Goal: Task Accomplishment & Management: Use online tool/utility

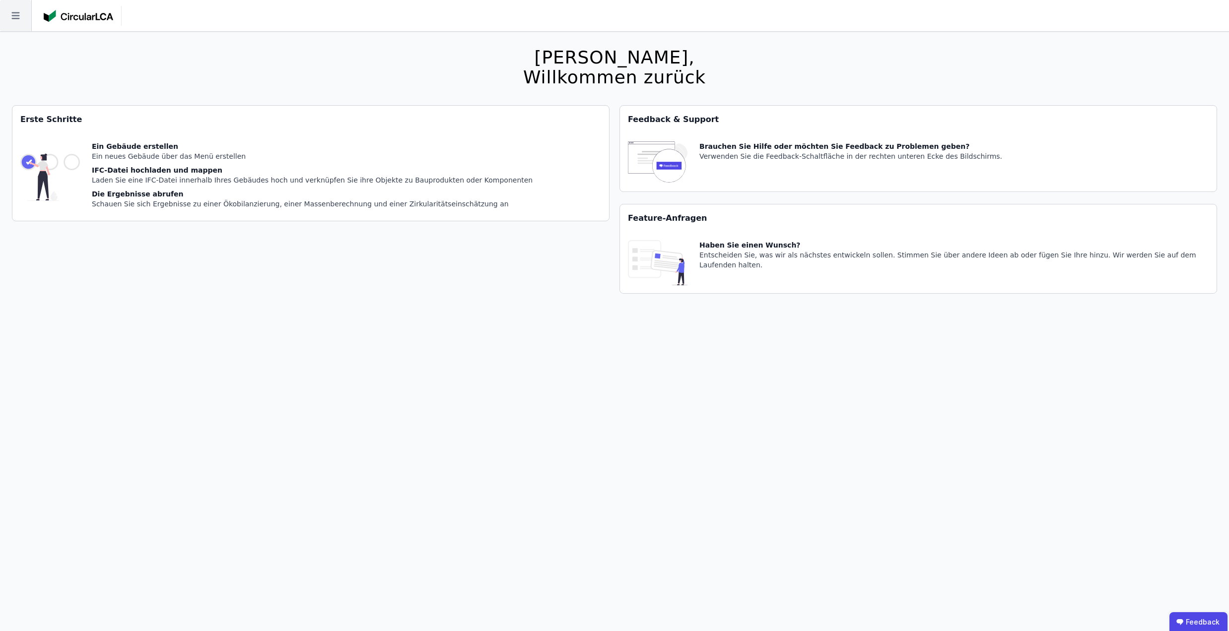
click at [9, 16] on icon at bounding box center [15, 15] width 31 height 31
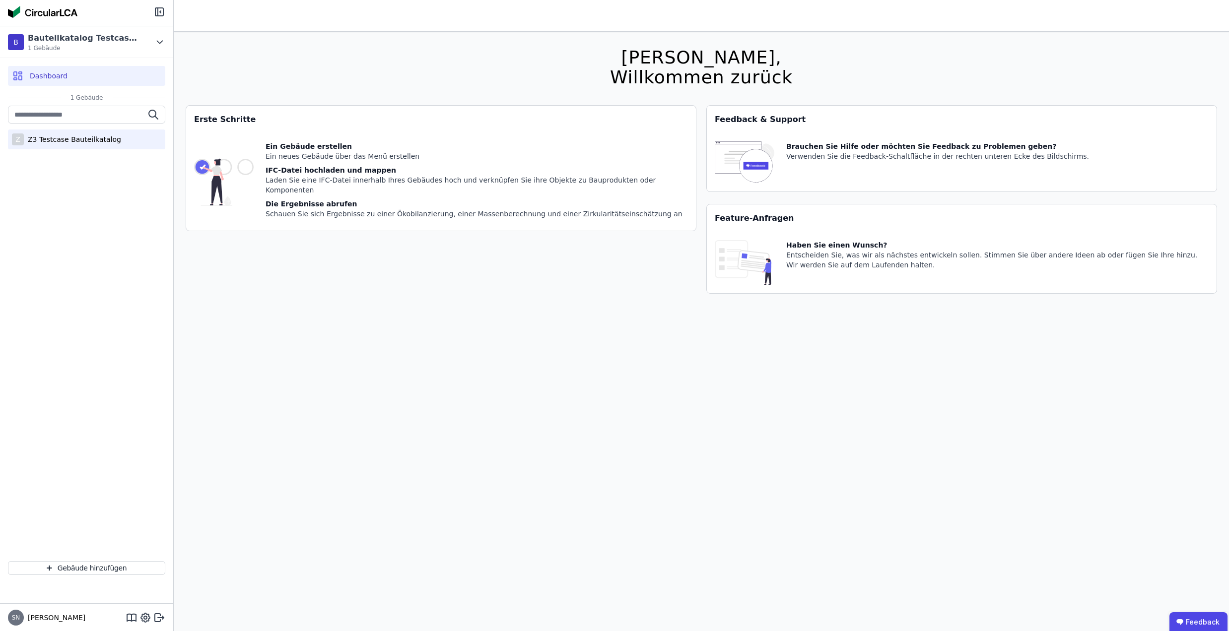
click at [36, 143] on div "Z3 Testcase Bauteilkatalog" at bounding box center [72, 140] width 97 height 10
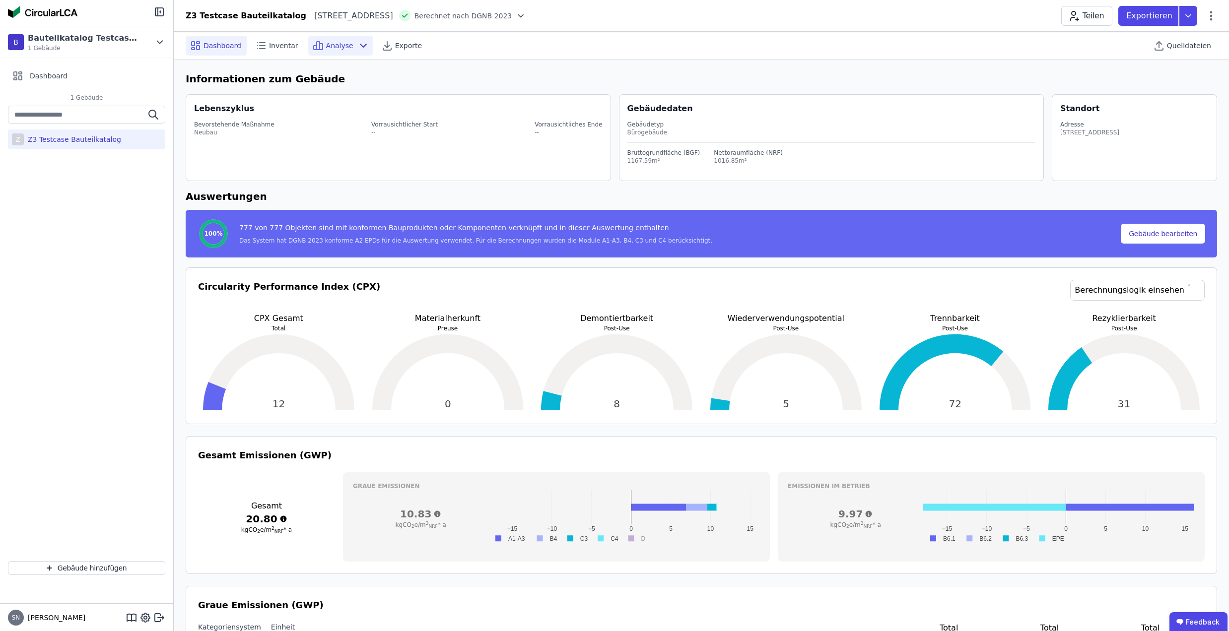
click at [317, 42] on icon at bounding box center [318, 46] width 3 height 8
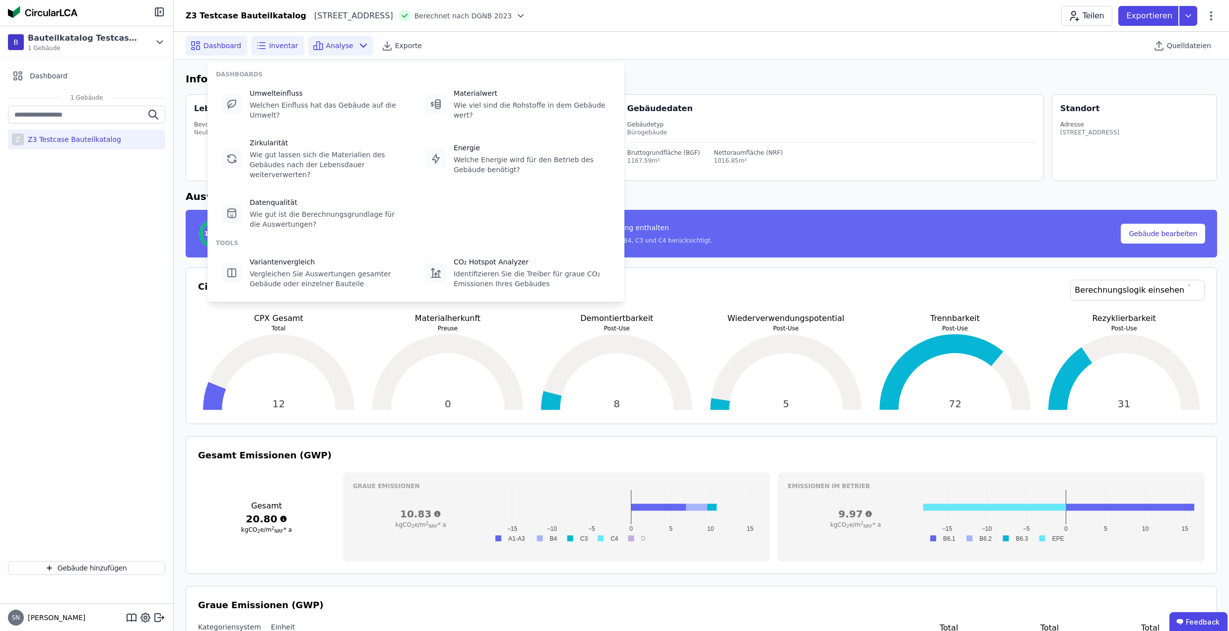
click at [263, 40] on icon at bounding box center [261, 46] width 12 height 12
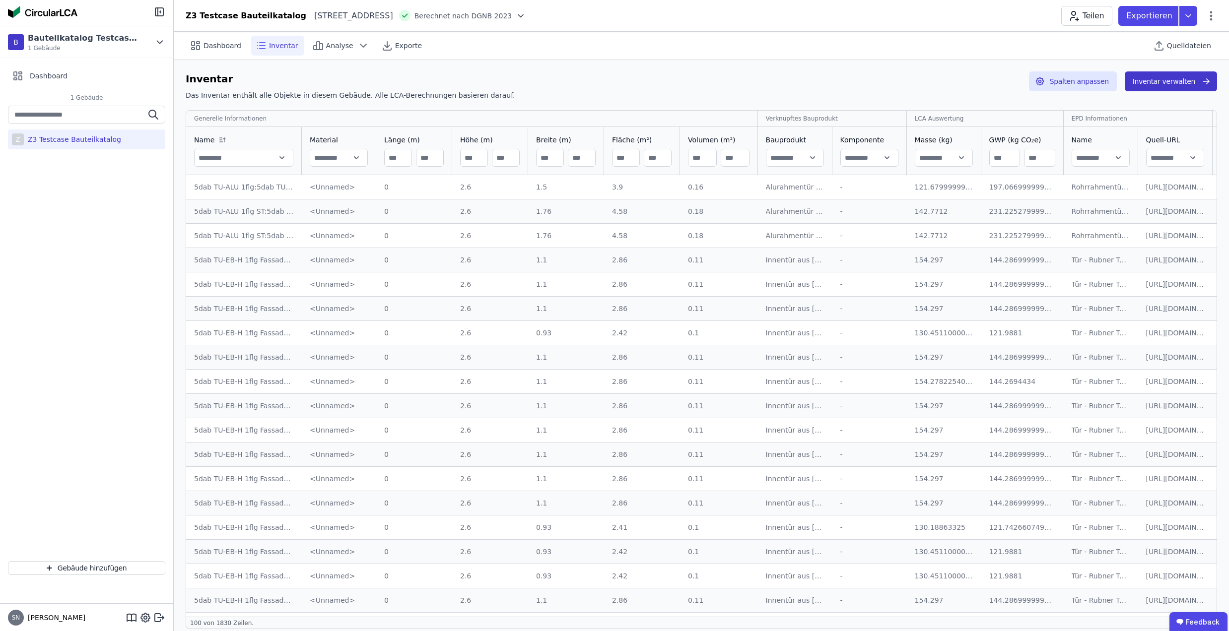
click at [1145, 74] on button "Inventar verwalten" at bounding box center [1171, 81] width 92 height 20
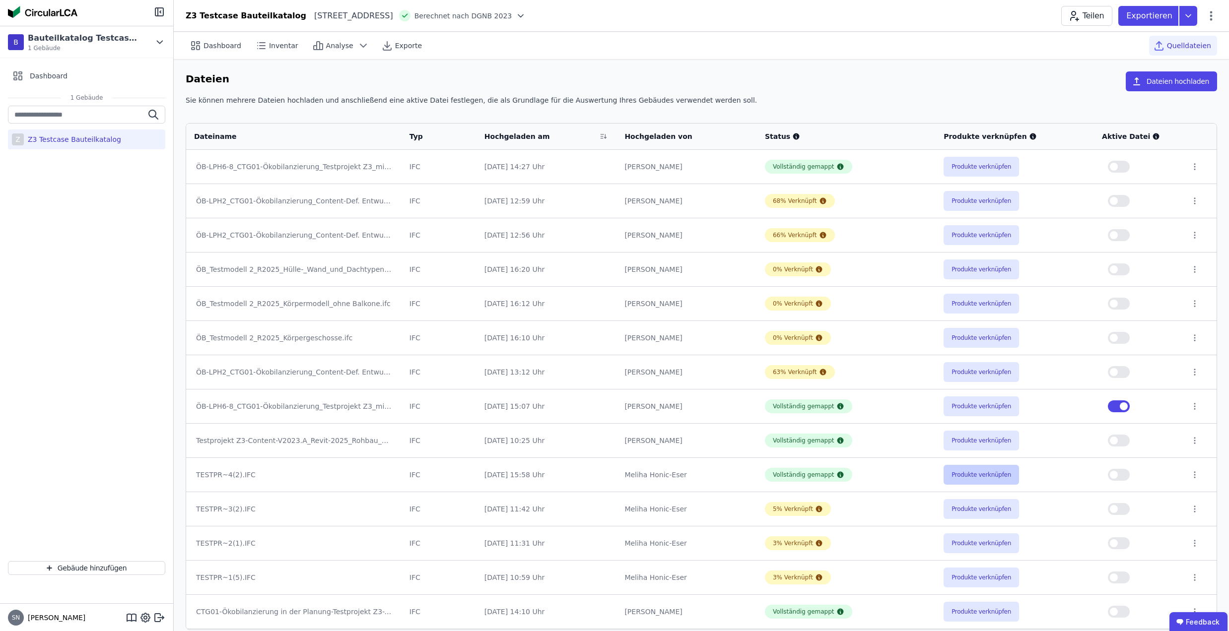
click at [969, 477] on button "Produkte verknüpfen" at bounding box center [981, 475] width 75 height 20
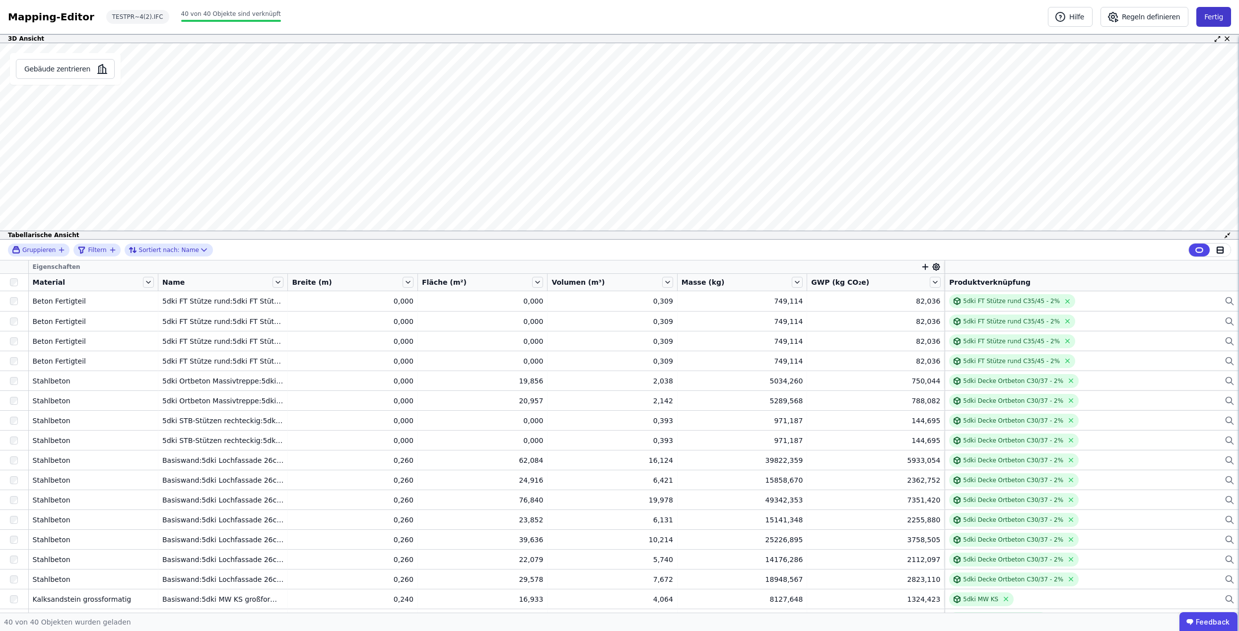
click at [1211, 15] on button "Fertig" at bounding box center [1213, 17] width 35 height 20
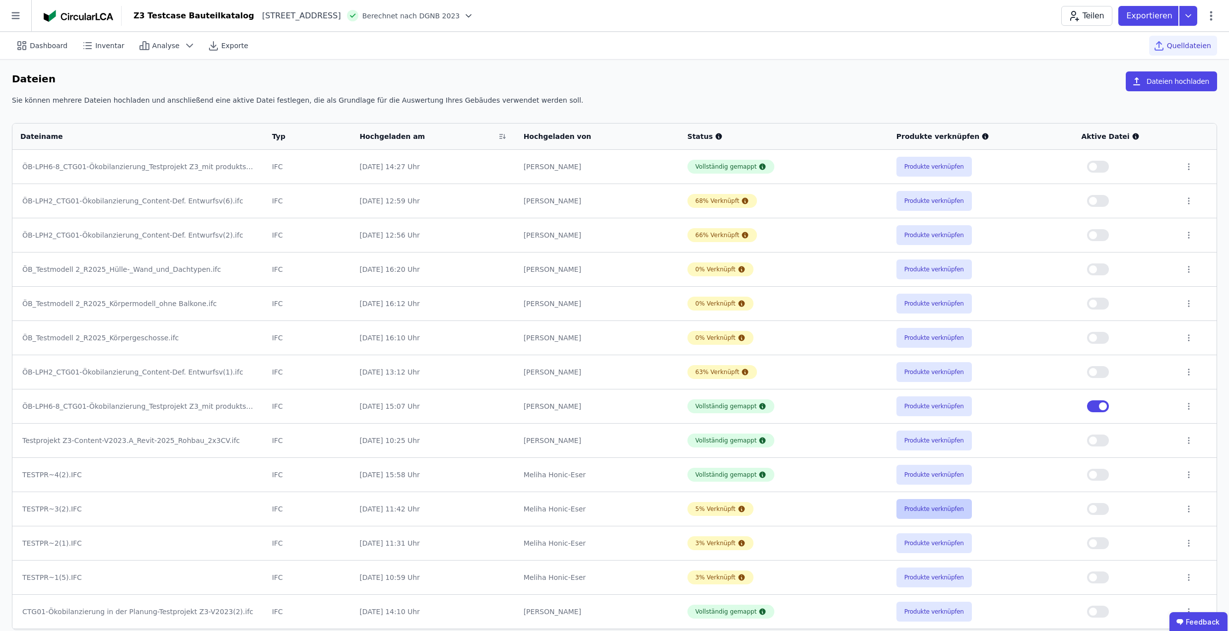
click at [927, 517] on button "Produkte verknüpfen" at bounding box center [933, 509] width 75 height 20
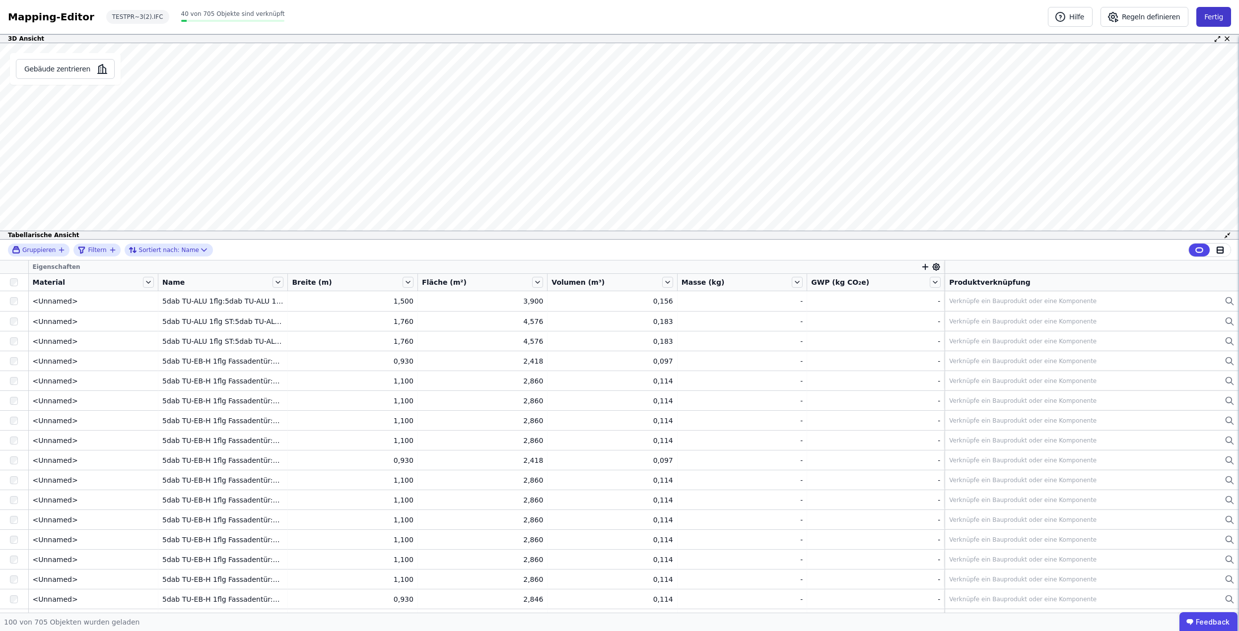
click at [1225, 17] on button "Fertig" at bounding box center [1213, 17] width 35 height 20
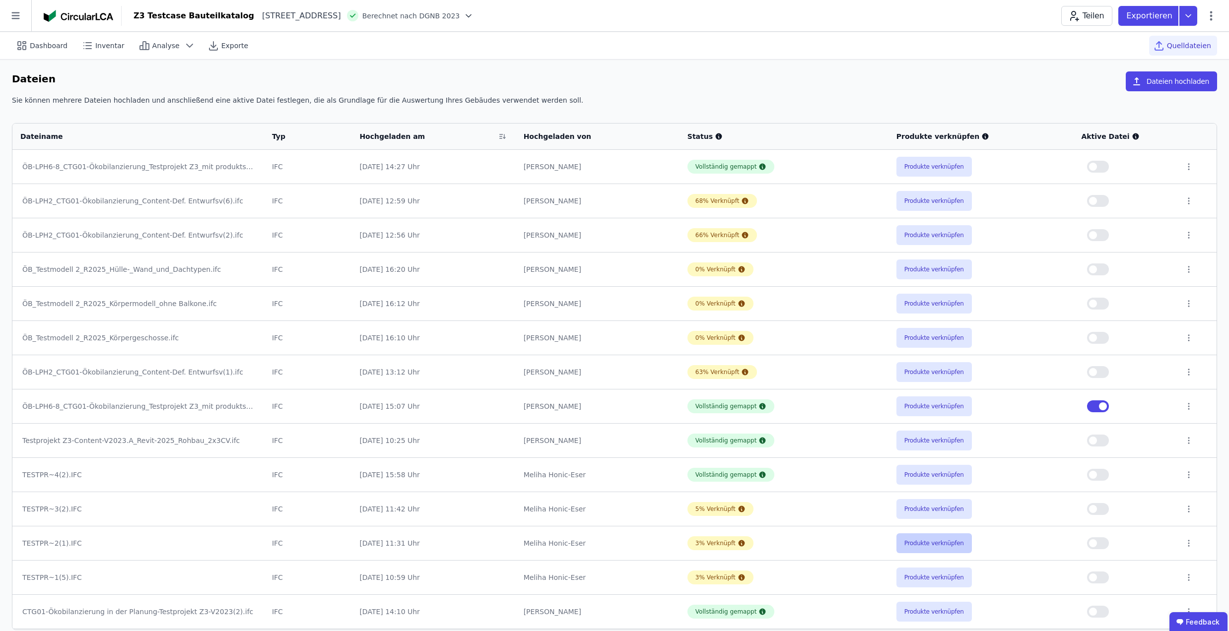
click at [956, 553] on button "Produkte verknüpfen" at bounding box center [933, 544] width 75 height 20
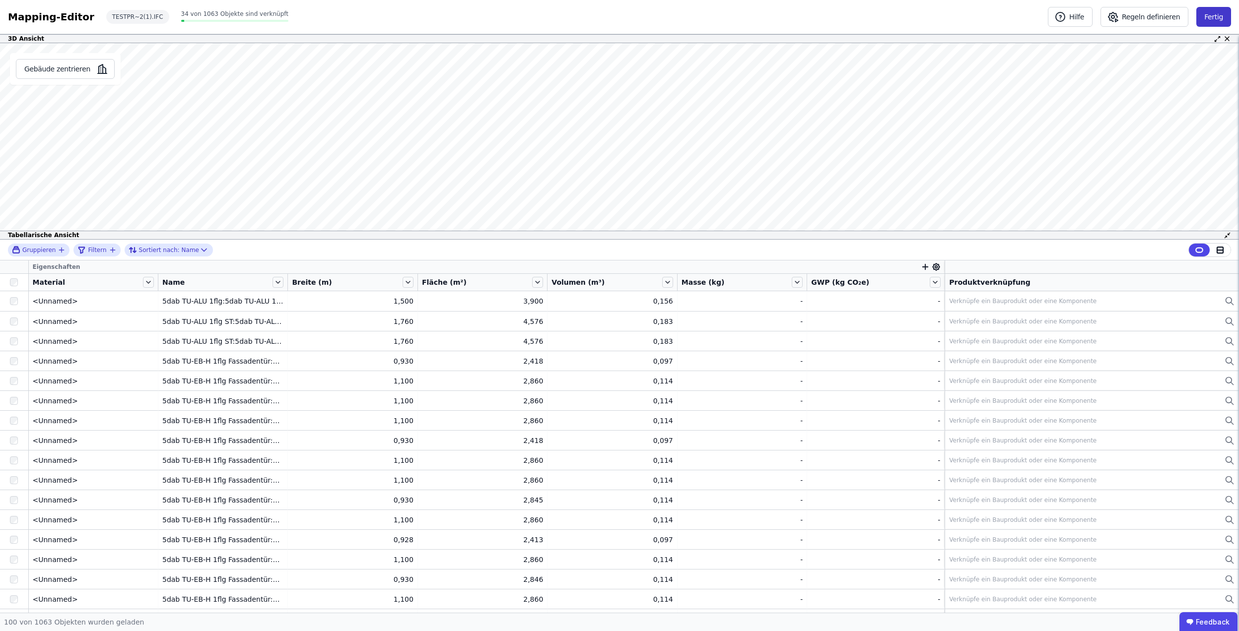
click at [1212, 24] on button "Fertig" at bounding box center [1213, 17] width 35 height 20
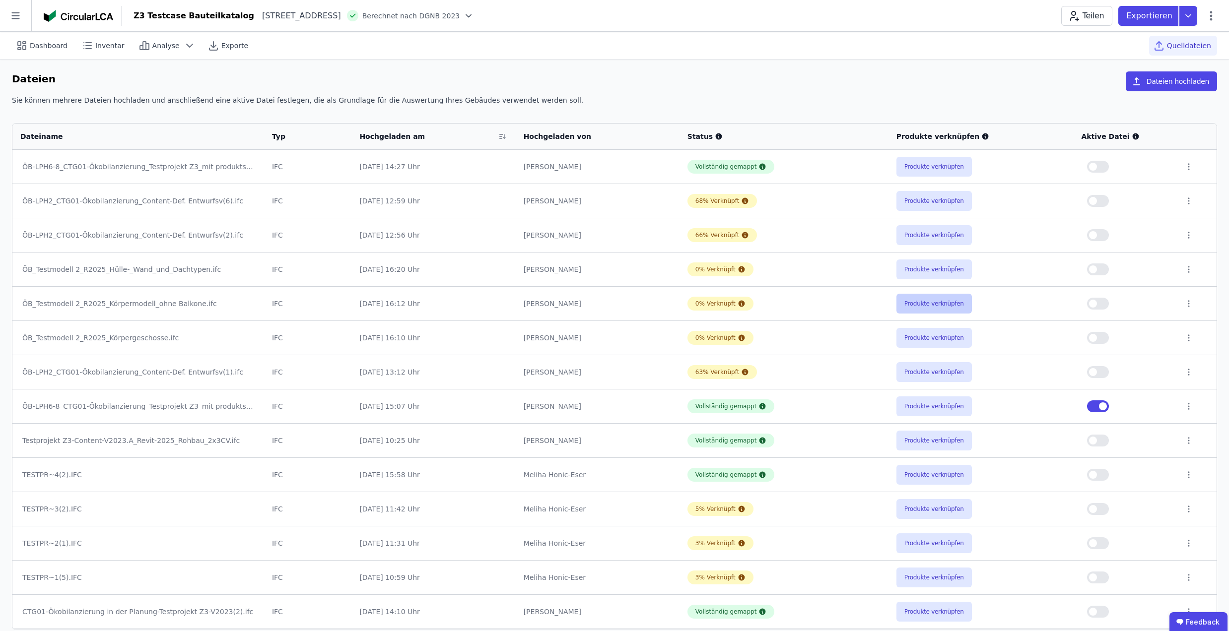
click at [954, 309] on button "Produkte verknüpfen" at bounding box center [933, 304] width 75 height 20
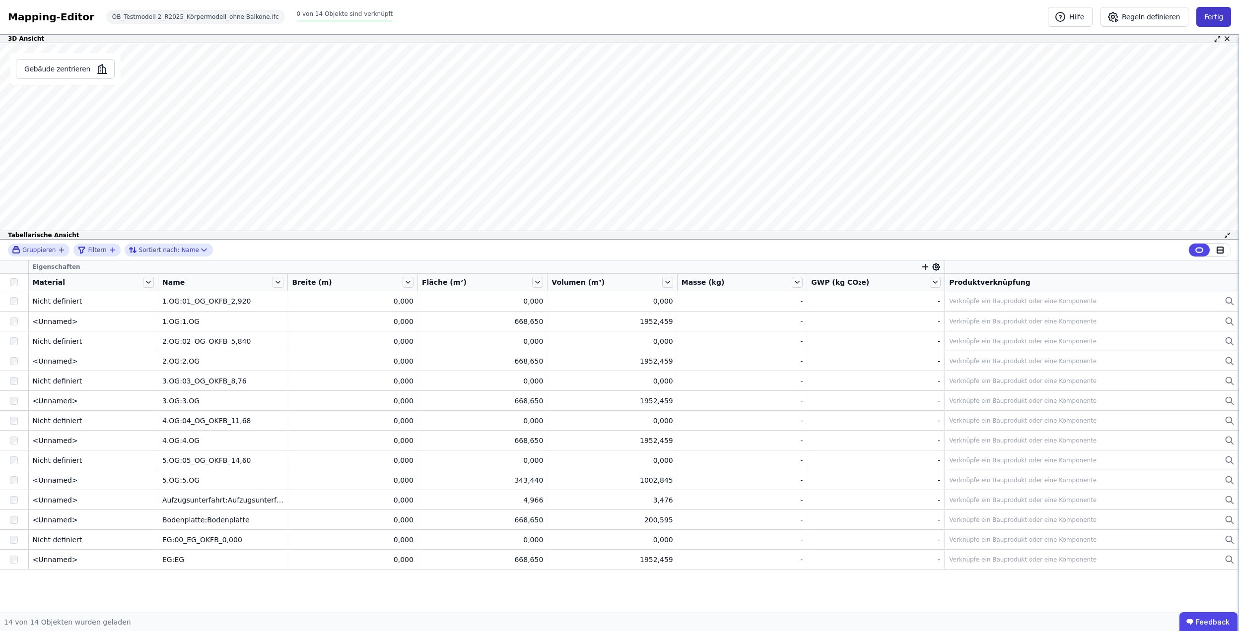
click at [1204, 11] on button "Fertig" at bounding box center [1213, 17] width 35 height 20
